Goal: Task Accomplishment & Management: Use online tool/utility

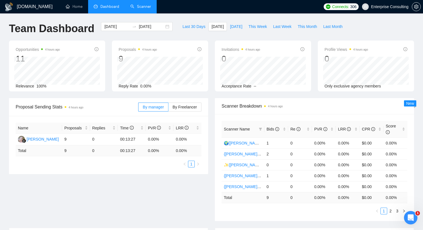
click at [143, 8] on link "Scanner" at bounding box center [140, 6] width 21 height 5
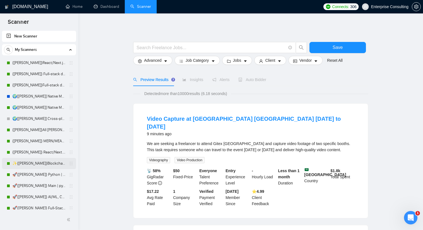
click at [34, 164] on link "✨{[PERSON_NAME]}Blockchain WW" at bounding box center [38, 163] width 53 height 11
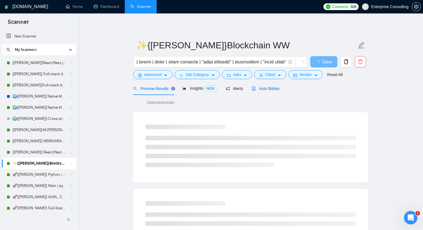
click at [270, 89] on span "Auto Bidder" at bounding box center [265, 88] width 28 height 4
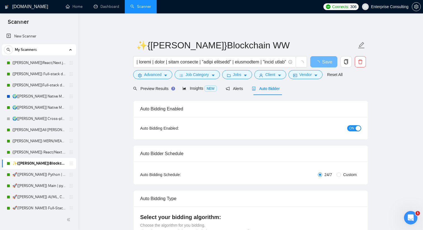
click at [352, 128] on span "ON" at bounding box center [351, 128] width 5 height 6
click at [35, 174] on link "🚀{[PERSON_NAME]} Python | Django | AI /" at bounding box center [38, 174] width 53 height 11
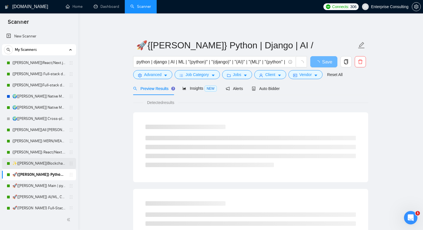
click at [36, 162] on link "✨{[PERSON_NAME]}Blockchain WW" at bounding box center [38, 163] width 53 height 11
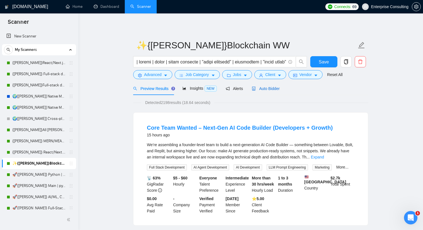
click at [270, 86] on div "Auto Bidder" at bounding box center [265, 89] width 28 height 6
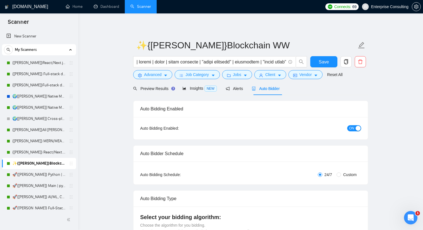
click at [353, 128] on span "ON" at bounding box center [351, 128] width 5 height 6
click at [320, 65] on span "Save" at bounding box center [323, 61] width 10 height 7
click at [26, 177] on link "🚀{[PERSON_NAME]} Python | Django | AI /" at bounding box center [38, 174] width 53 height 11
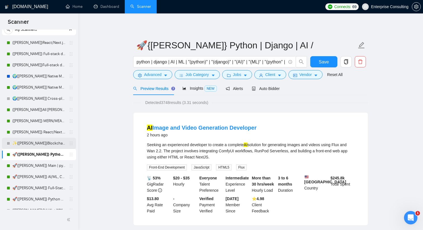
scroll to position [22, 0]
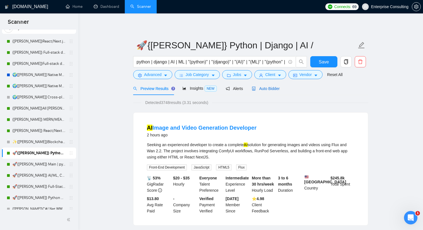
click at [274, 90] on span "Auto Bidder" at bounding box center [265, 88] width 28 height 4
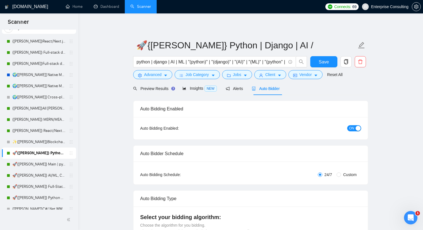
click at [354, 129] on button "ON" at bounding box center [354, 128] width 14 height 6
click at [36, 165] on link "🚀{[PERSON_NAME]} Main | python | django | AI (+less than 30 h)" at bounding box center [38, 164] width 53 height 11
click at [318, 60] on button "Save" at bounding box center [323, 61] width 27 height 11
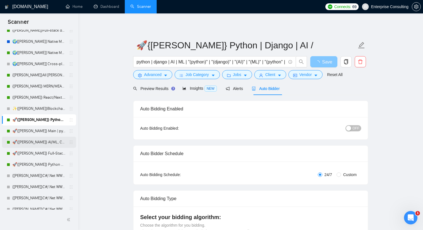
scroll to position [55, 0]
click at [40, 152] on link "🚀{[PERSON_NAME]} Full-Stack Python (Backend + Frontend)" at bounding box center [38, 152] width 53 height 11
